Goal: Navigation & Orientation: Understand site structure

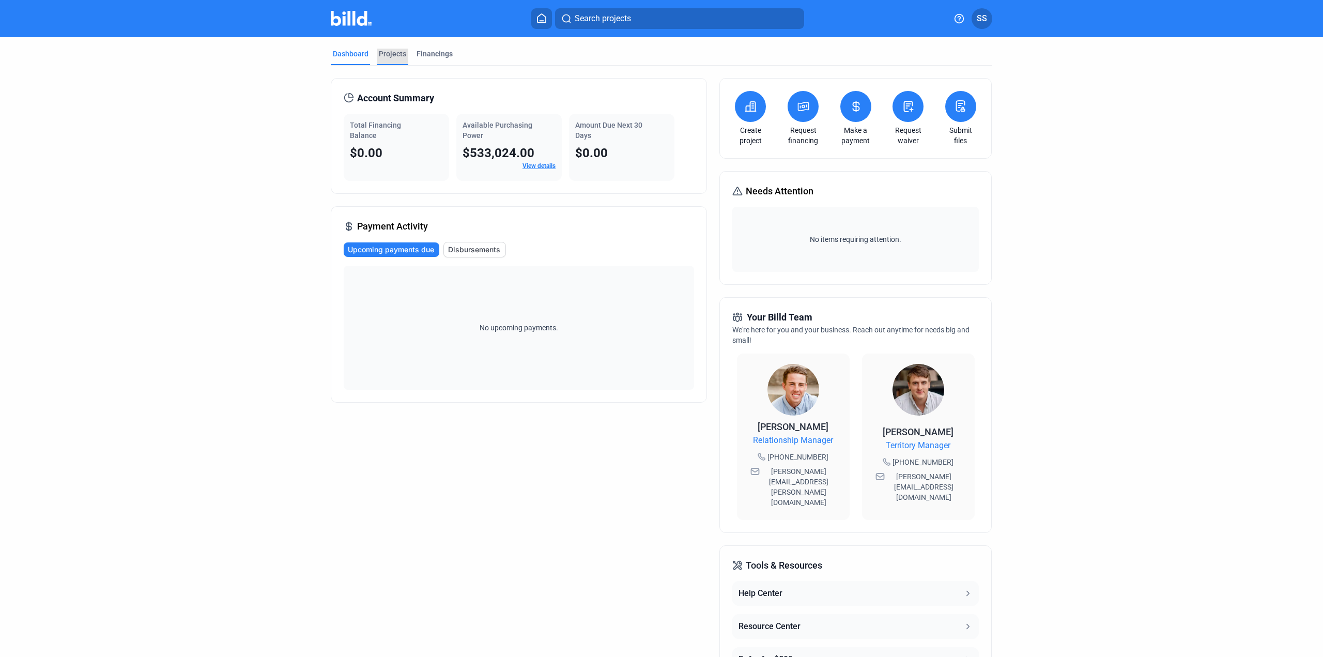
click at [379, 52] on div "Projects" at bounding box center [392, 54] width 27 height 10
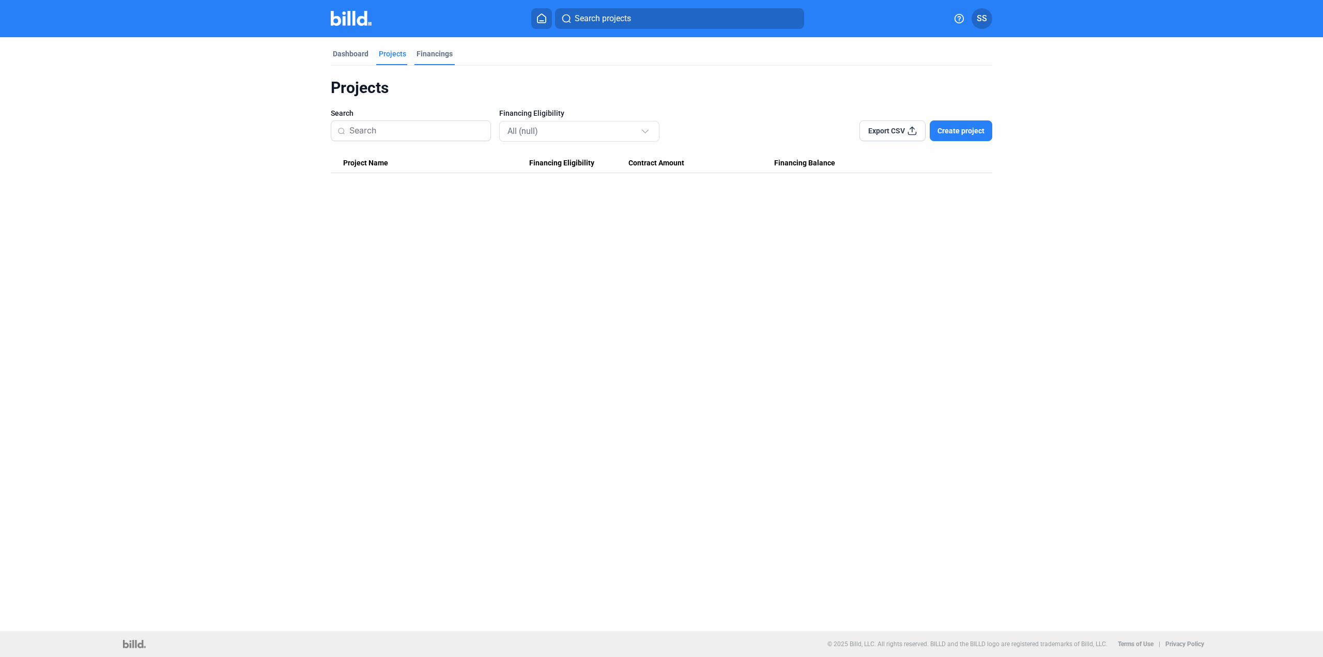
click at [433, 53] on div "Financings" at bounding box center [435, 54] width 36 height 10
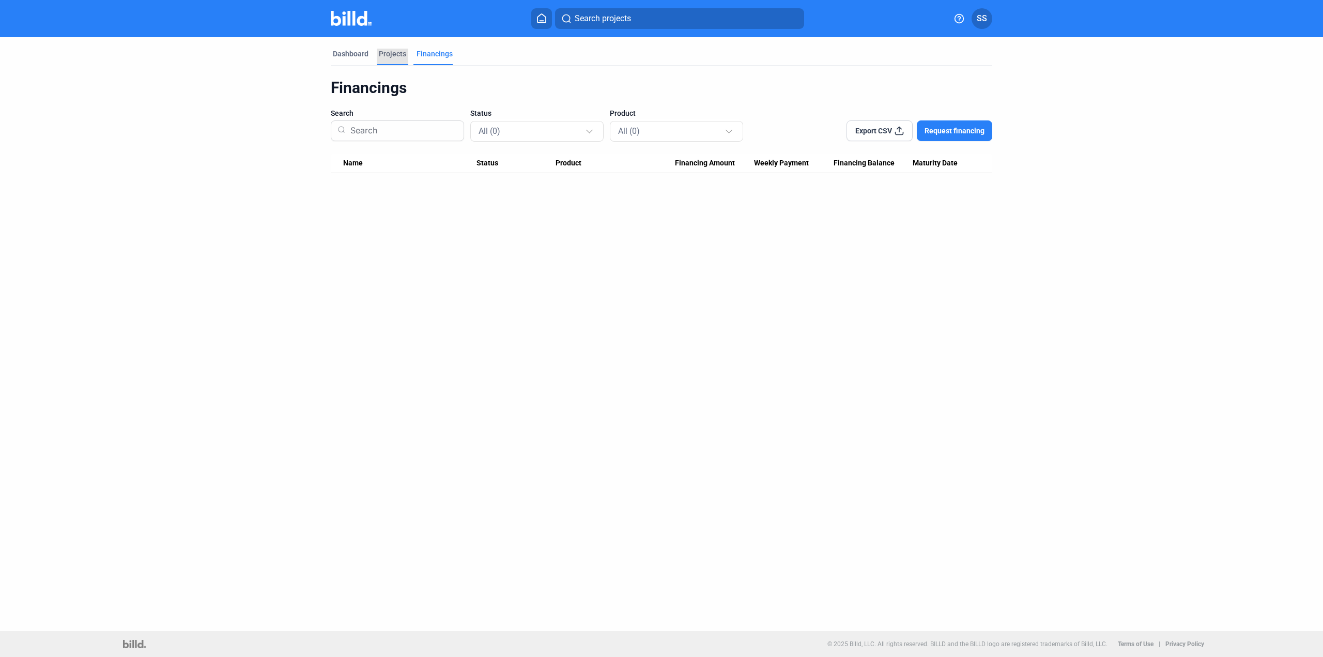
click at [395, 54] on div "Projects" at bounding box center [392, 54] width 27 height 10
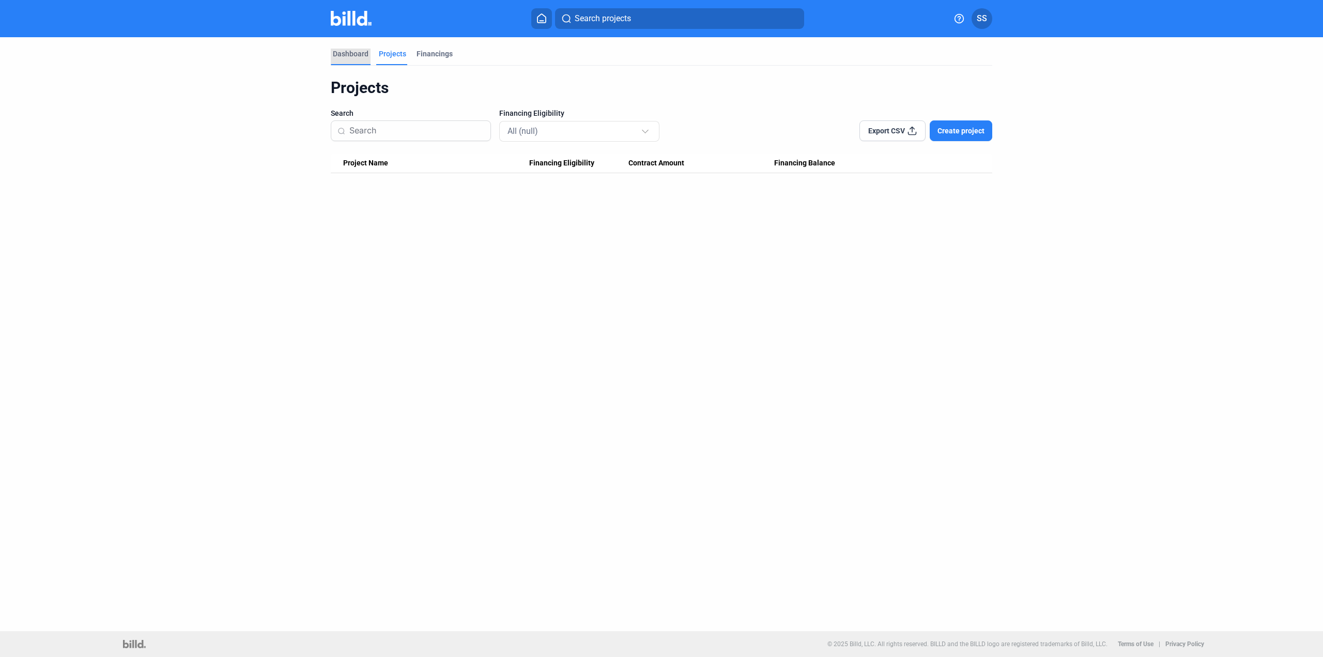
click at [362, 52] on div "Dashboard" at bounding box center [351, 54] width 36 height 10
